Goal: Task Accomplishment & Management: Manage account settings

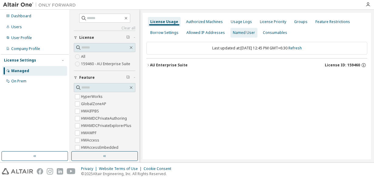
click at [240, 30] on div "Named User" at bounding box center [244, 32] width 22 height 5
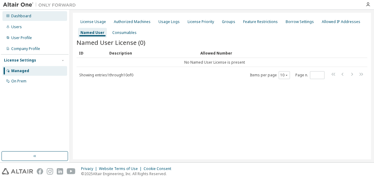
click at [18, 14] on div "Dashboard" at bounding box center [21, 16] width 20 height 5
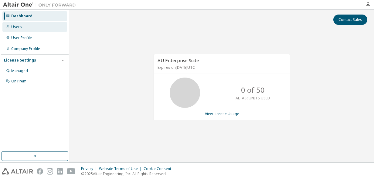
click at [17, 25] on div "Users" at bounding box center [16, 27] width 11 height 5
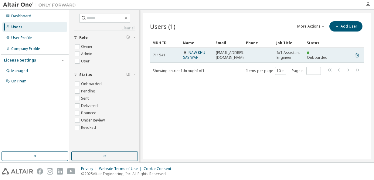
click at [188, 54] on link "NAW KHU SAY WAH" at bounding box center [194, 55] width 22 height 10
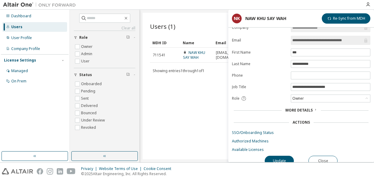
scroll to position [13, 0]
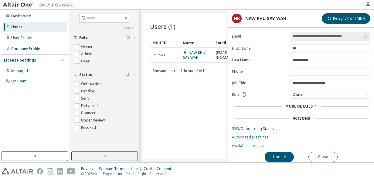
click at [244, 135] on link "Authorized Machines" at bounding box center [301, 137] width 138 height 5
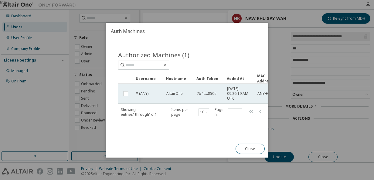
scroll to position [0, 24]
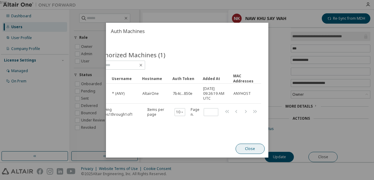
click at [246, 149] on button "Close" at bounding box center [249, 149] width 29 height 10
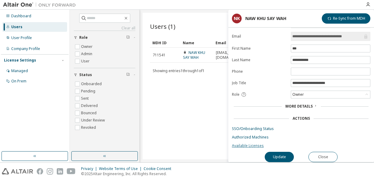
click at [249, 143] on link "Available Licenses" at bounding box center [301, 145] width 138 height 5
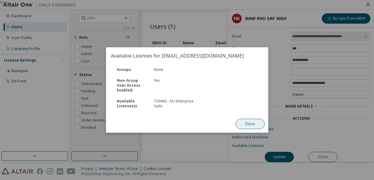
click at [244, 121] on button "Close" at bounding box center [249, 124] width 29 height 10
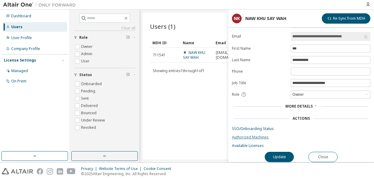
click at [241, 135] on link "Authorized Machines" at bounding box center [301, 137] width 138 height 5
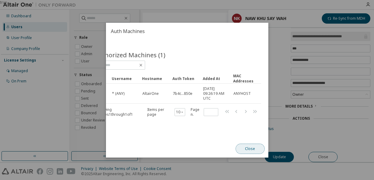
click at [244, 152] on button "Close" at bounding box center [249, 149] width 29 height 10
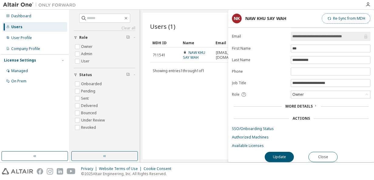
click at [329, 16] on span "button" at bounding box center [329, 18] width 5 height 5
